Goal: Transaction & Acquisition: Purchase product/service

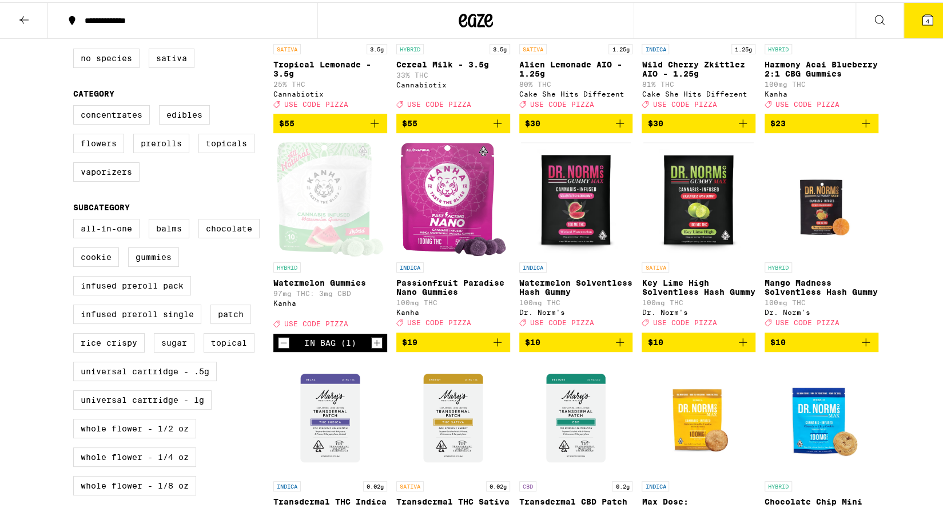
click at [923, 20] on icon at bounding box center [928, 18] width 10 height 10
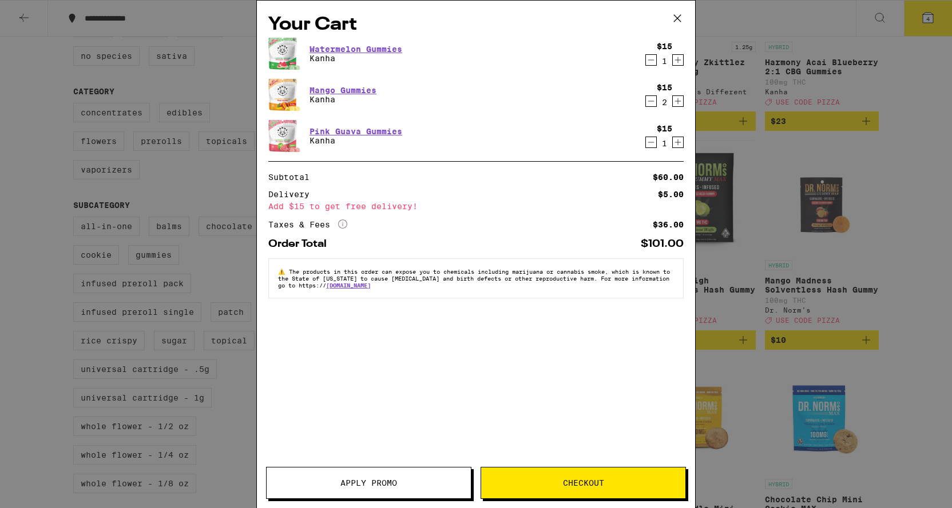
click at [647, 58] on icon "Decrement" at bounding box center [651, 60] width 10 height 14
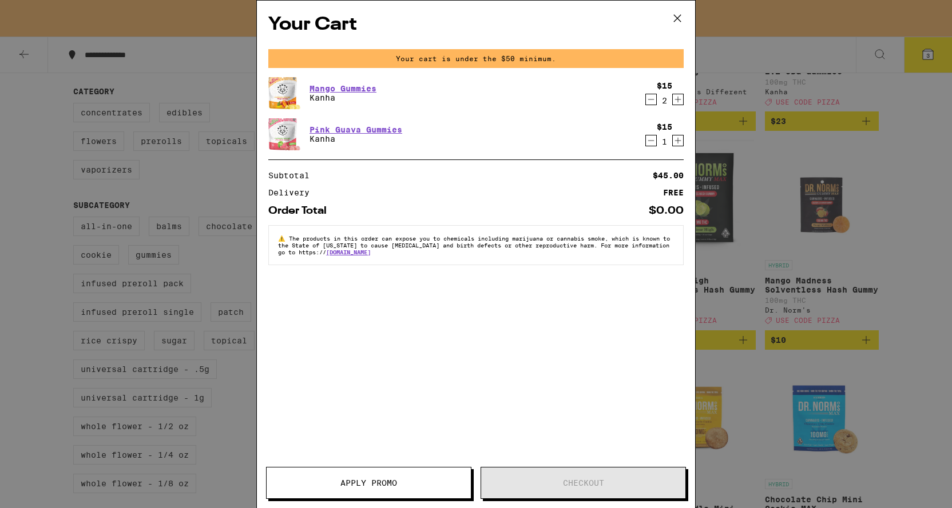
click at [647, 58] on div "Your cart is under the $50 minimum." at bounding box center [475, 58] width 415 height 19
click at [647, 101] on icon "Decrement" at bounding box center [651, 100] width 10 height 14
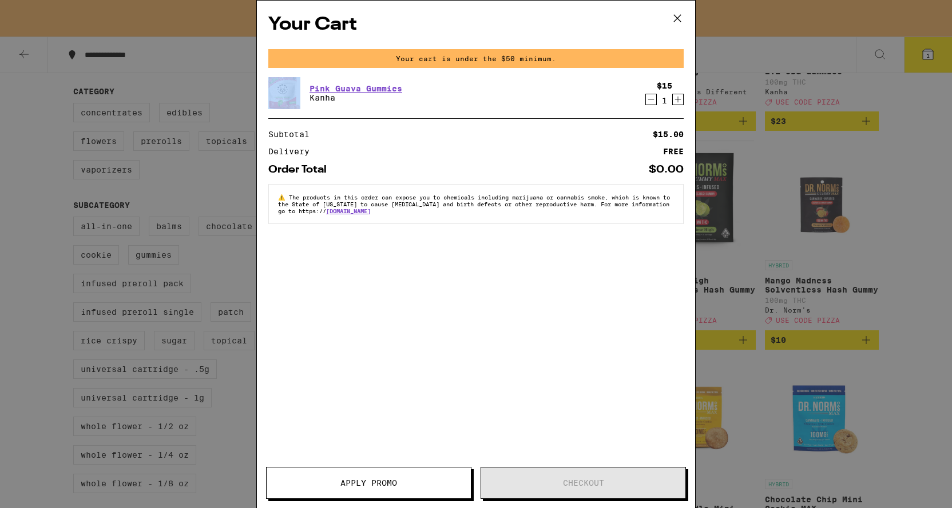
click at [647, 101] on icon "Decrement" at bounding box center [651, 100] width 10 height 14
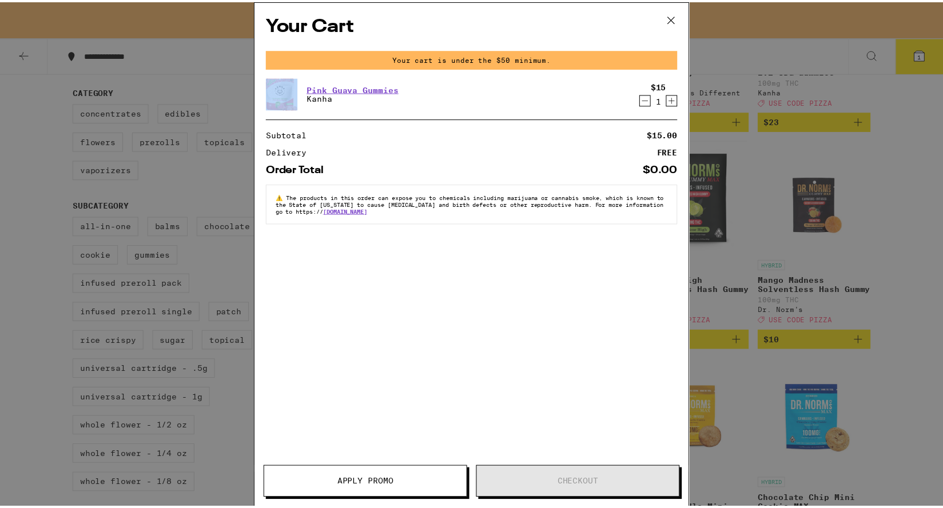
scroll to position [244, 0]
